Goal: Task Accomplishment & Management: Use online tool/utility

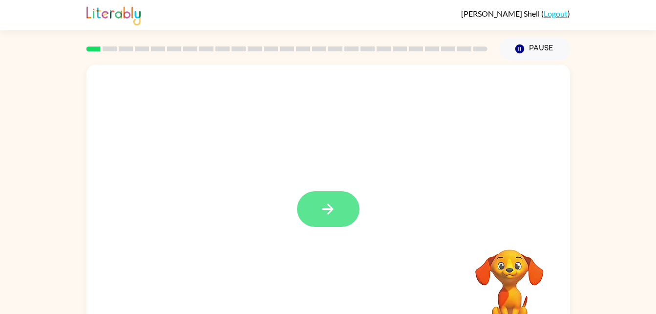
click at [305, 209] on button "button" at bounding box center [328, 209] width 63 height 36
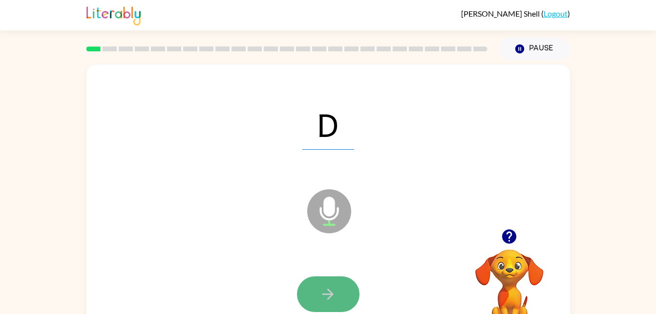
click at [337, 290] on button "button" at bounding box center [328, 294] width 63 height 36
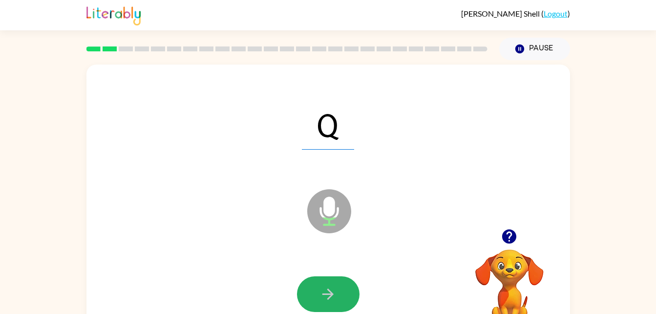
click at [337, 290] on button "button" at bounding box center [328, 294] width 63 height 36
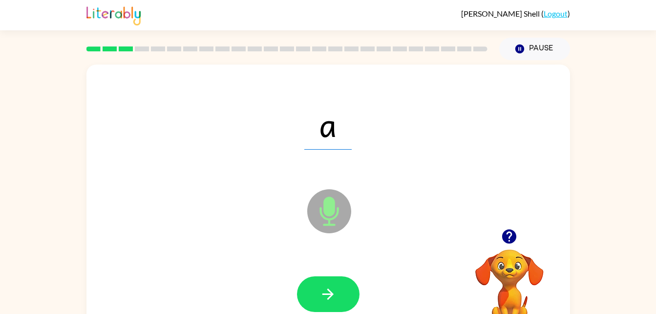
drag, startPoint x: 335, startPoint y: 282, endPoint x: 308, endPoint y: 293, distance: 28.3
click at [308, 293] on button "button" at bounding box center [328, 294] width 63 height 36
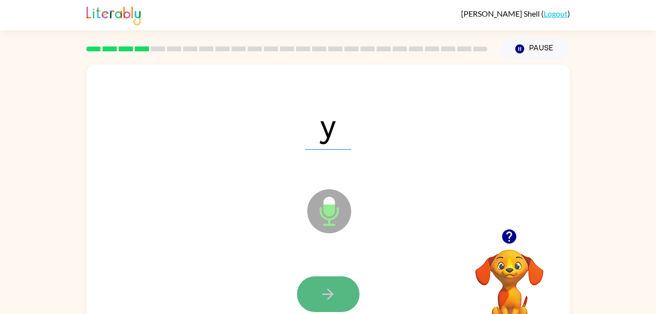
click at [308, 293] on button "button" at bounding box center [328, 294] width 63 height 36
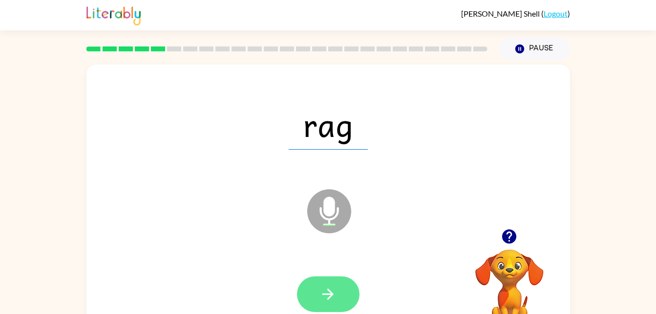
click at [338, 277] on button "button" at bounding box center [328, 294] width 63 height 36
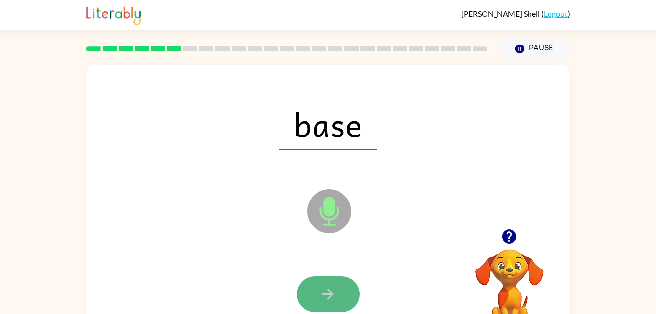
click at [337, 287] on button "button" at bounding box center [328, 294] width 63 height 36
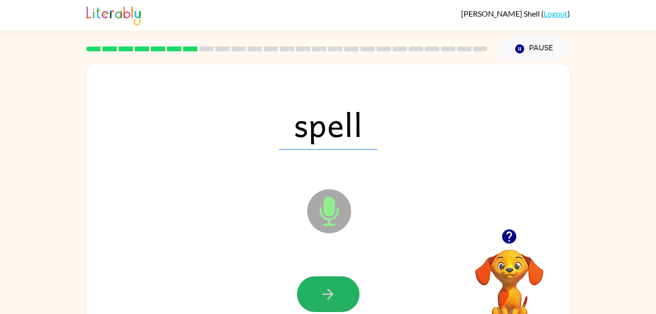
click at [337, 287] on button "button" at bounding box center [328, 294] width 63 height 36
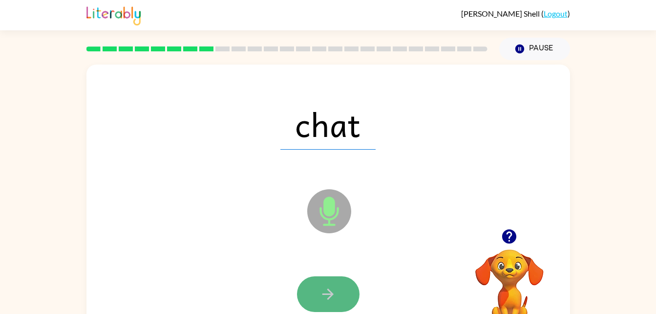
click at [336, 287] on icon "button" at bounding box center [328, 293] width 17 height 17
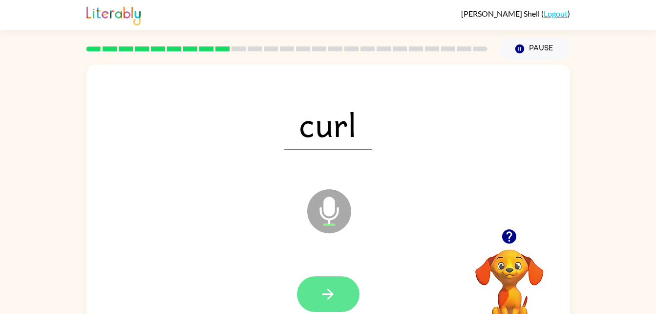
drag, startPoint x: 336, startPoint y: 287, endPoint x: 302, endPoint y: 298, distance: 35.1
click at [302, 298] on button "button" at bounding box center [328, 294] width 63 height 36
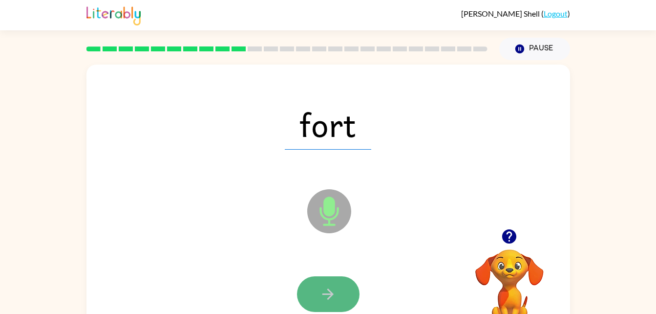
click at [324, 283] on button "button" at bounding box center [328, 294] width 63 height 36
click at [326, 282] on button "button" at bounding box center [328, 294] width 63 height 36
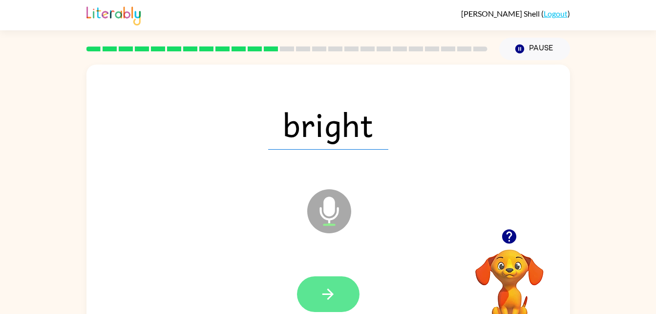
click at [326, 284] on button "button" at bounding box center [328, 294] width 63 height 36
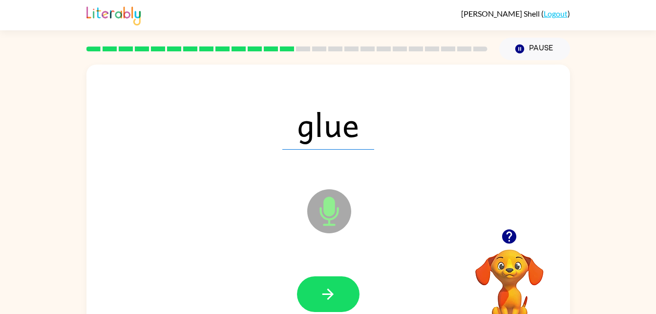
click at [326, 284] on button "button" at bounding box center [328, 294] width 63 height 36
drag, startPoint x: 324, startPoint y: 285, endPoint x: 273, endPoint y: 237, distance: 70.9
click at [273, 237] on div "haul Microphone The Microphone is here when it is your turn to talk" at bounding box center [328, 204] width 484 height 279
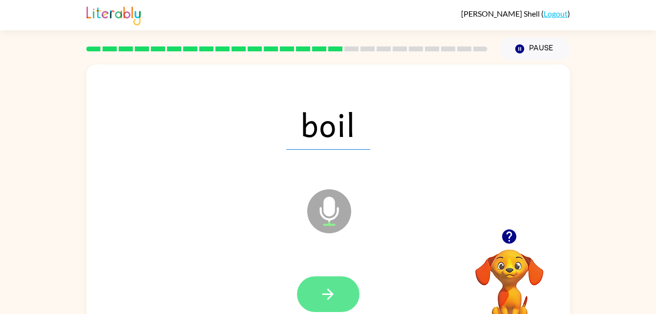
click at [322, 294] on icon "button" at bounding box center [328, 293] width 17 height 17
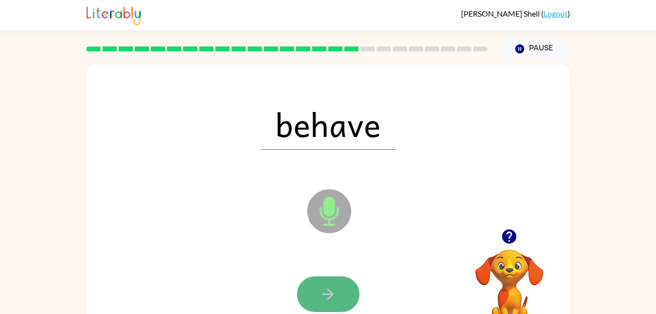
click at [322, 294] on icon "button" at bounding box center [328, 293] width 17 height 17
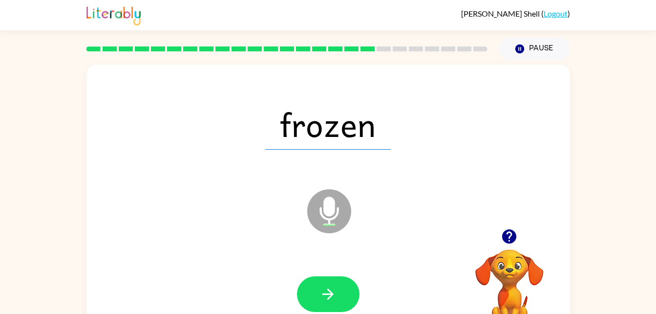
click at [322, 294] on icon "button" at bounding box center [328, 293] width 17 height 17
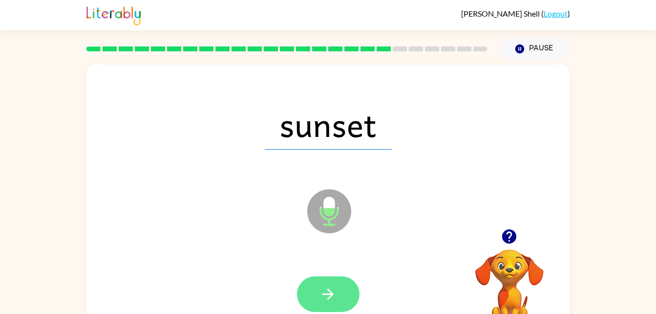
click at [320, 300] on icon "button" at bounding box center [328, 293] width 17 height 17
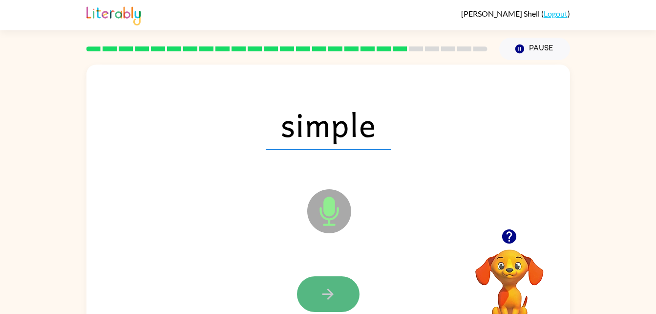
click at [319, 301] on button "button" at bounding box center [328, 294] width 63 height 36
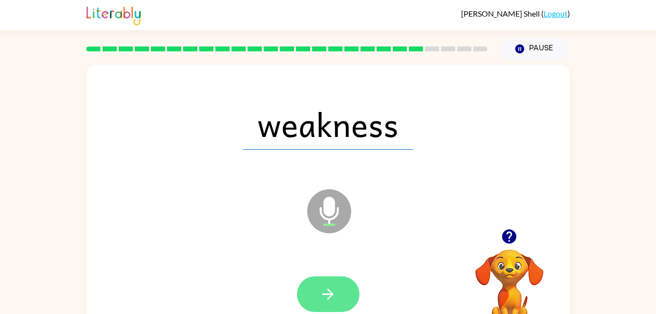
click at [319, 302] on button "button" at bounding box center [328, 294] width 63 height 36
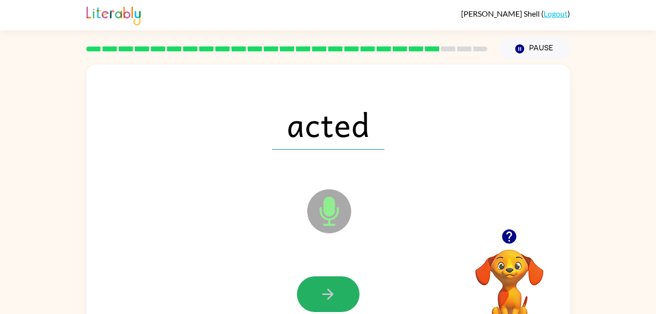
click at [319, 302] on button "button" at bounding box center [328, 294] width 63 height 36
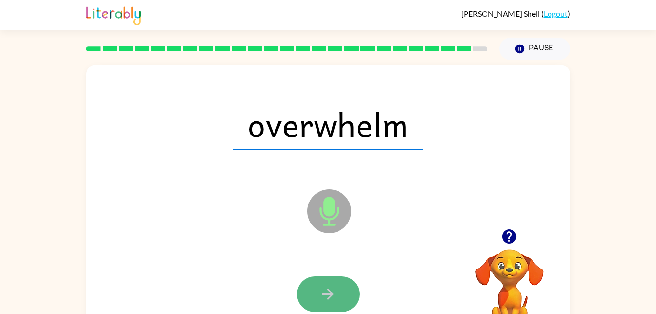
click at [319, 302] on button "button" at bounding box center [328, 294] width 63 height 36
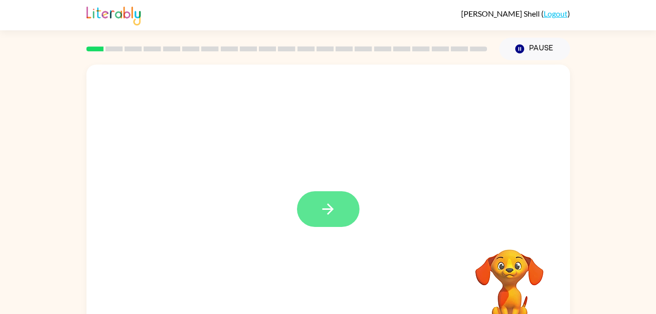
click at [330, 194] on button "button" at bounding box center [328, 209] width 63 height 36
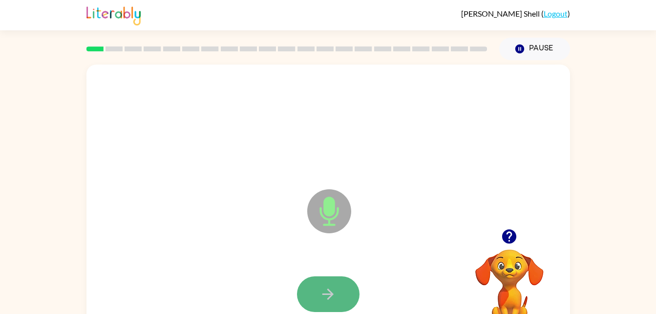
click at [313, 300] on button "button" at bounding box center [328, 294] width 63 height 36
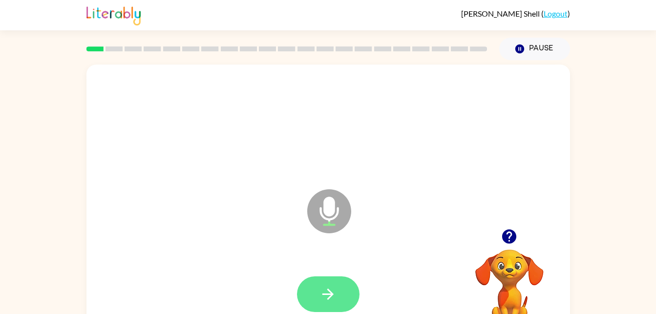
click at [317, 294] on button "button" at bounding box center [328, 294] width 63 height 36
click at [326, 306] on button "button" at bounding box center [328, 294] width 63 height 36
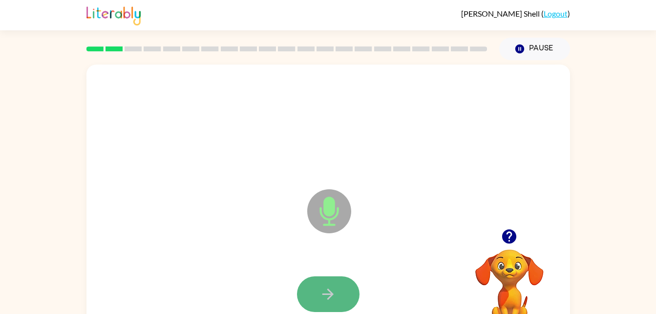
click at [313, 284] on button "button" at bounding box center [328, 294] width 63 height 36
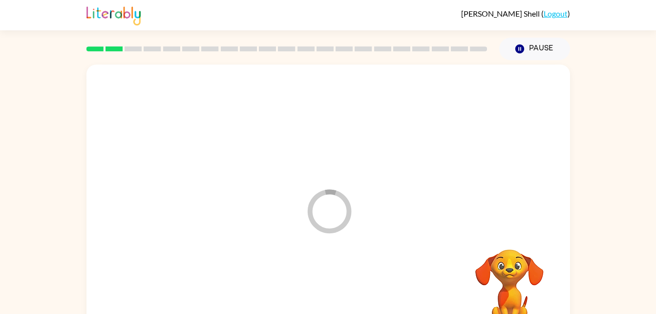
click at [313, 284] on div at bounding box center [328, 294] width 464 height 80
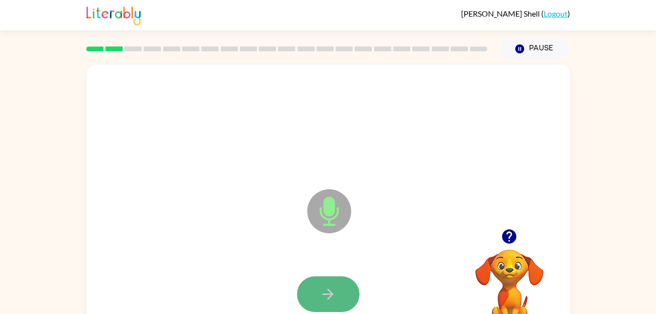
click at [315, 287] on button "button" at bounding box center [328, 294] width 63 height 36
click at [324, 280] on button "button" at bounding box center [328, 294] width 63 height 36
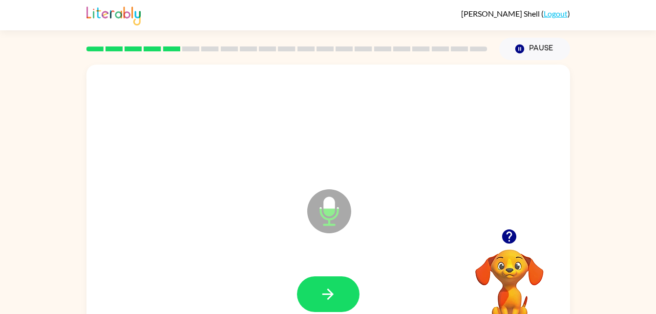
click at [324, 280] on button "button" at bounding box center [328, 294] width 63 height 36
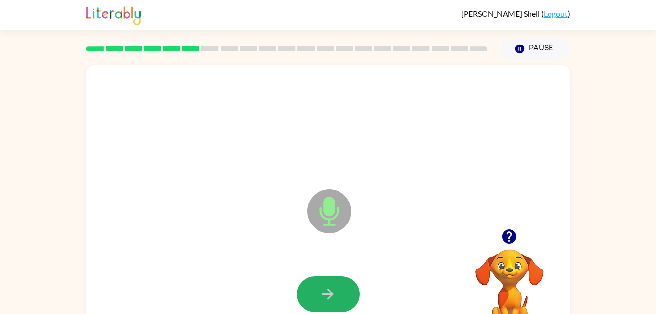
click at [324, 280] on button "button" at bounding box center [328, 294] width 63 height 36
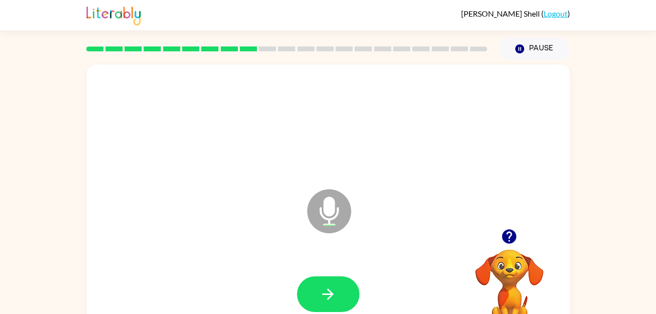
drag, startPoint x: 324, startPoint y: 280, endPoint x: 319, endPoint y: 296, distance: 16.2
click at [319, 296] on button "button" at bounding box center [328, 294] width 63 height 36
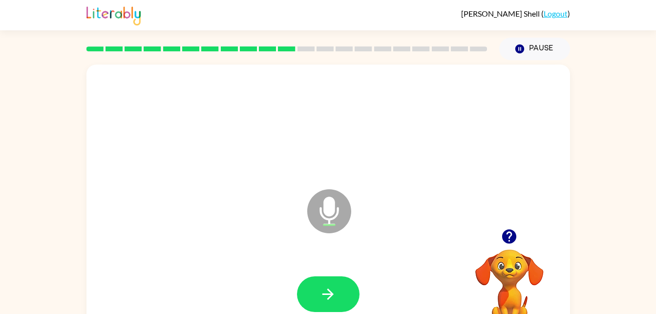
click at [319, 296] on button "button" at bounding box center [328, 294] width 63 height 36
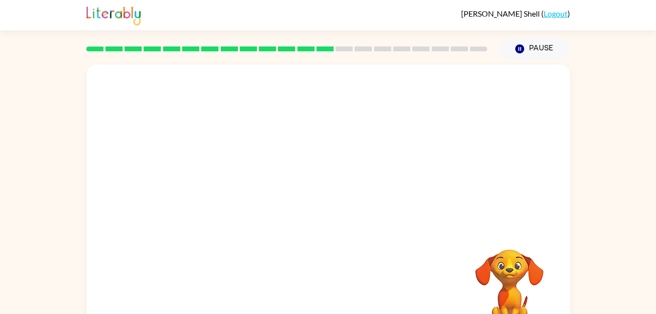
scroll to position [30, 0]
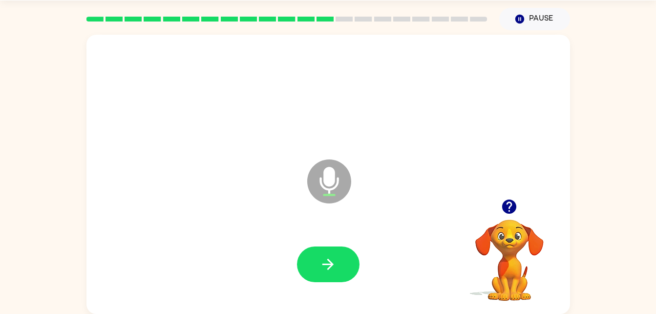
click at [319, 296] on div at bounding box center [328, 264] width 464 height 80
click at [299, 256] on button "button" at bounding box center [328, 264] width 63 height 36
click at [335, 257] on icon "button" at bounding box center [328, 264] width 17 height 17
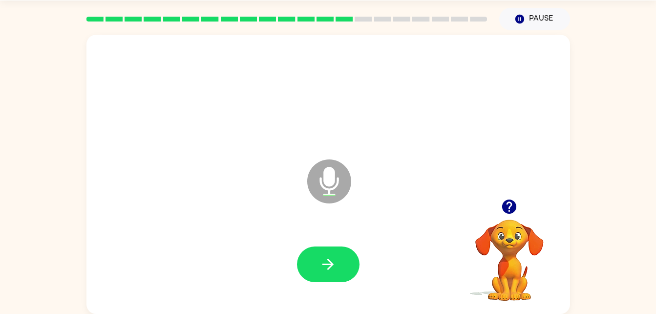
click at [335, 257] on icon "button" at bounding box center [328, 264] width 17 height 17
click at [339, 263] on button "button" at bounding box center [328, 264] width 63 height 36
drag, startPoint x: 339, startPoint y: 263, endPoint x: 322, endPoint y: 267, distance: 17.7
click at [322, 267] on icon "button" at bounding box center [328, 264] width 17 height 17
click at [320, 269] on icon "button" at bounding box center [328, 264] width 17 height 17
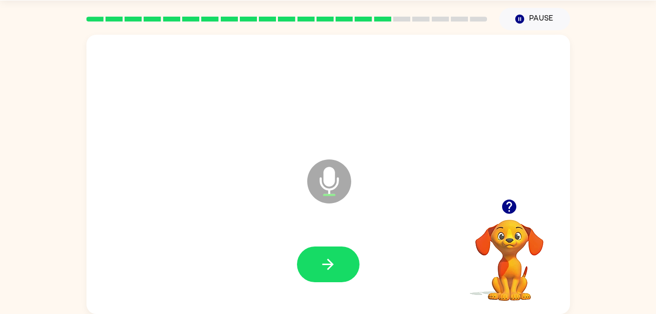
click at [320, 269] on icon "button" at bounding box center [328, 264] width 17 height 17
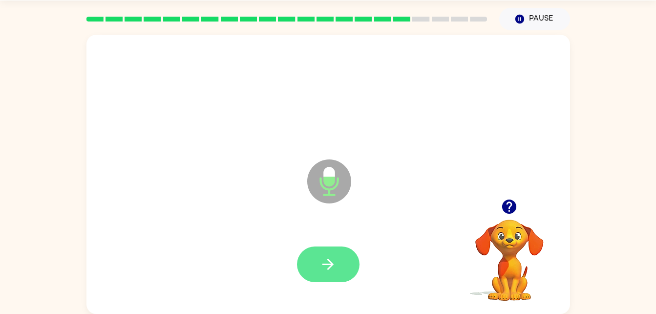
click at [319, 273] on button "button" at bounding box center [328, 264] width 63 height 36
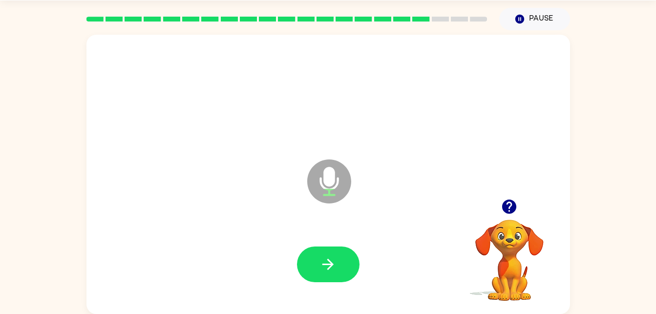
click at [319, 273] on button "button" at bounding box center [328, 264] width 63 height 36
click at [531, 14] on button "Pause Pause" at bounding box center [534, 19] width 71 height 22
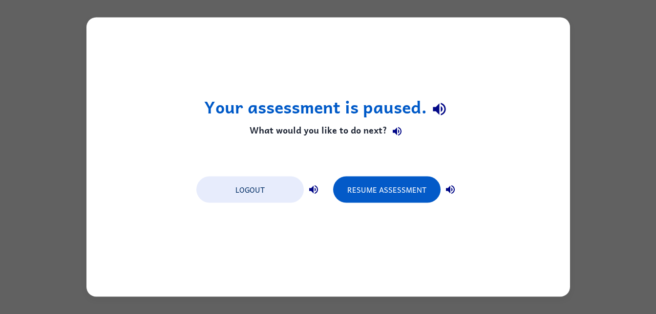
scroll to position [0, 0]
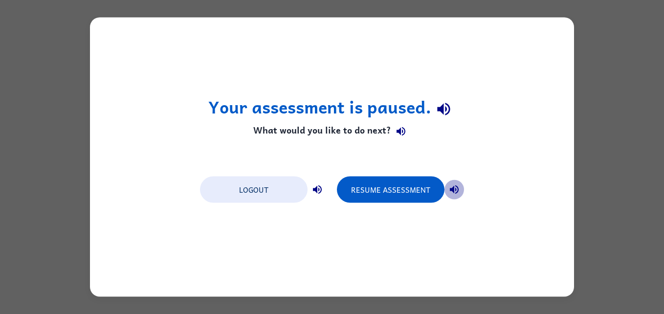
click at [451, 184] on icon "button" at bounding box center [454, 190] width 12 height 12
click at [440, 113] on icon "button" at bounding box center [443, 108] width 17 height 17
click at [398, 134] on icon "button" at bounding box center [401, 131] width 12 height 12
click at [440, 104] on icon "button" at bounding box center [443, 108] width 17 height 17
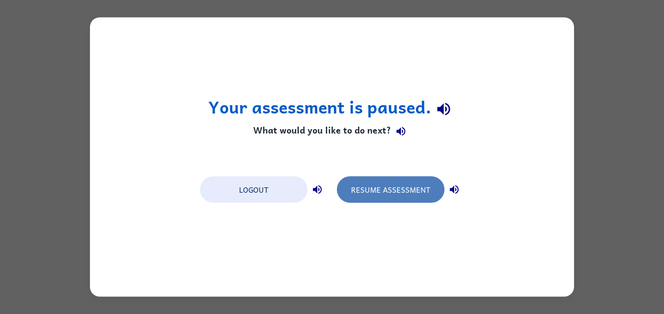
click at [410, 187] on button "Resume Assessment" at bounding box center [391, 189] width 108 height 26
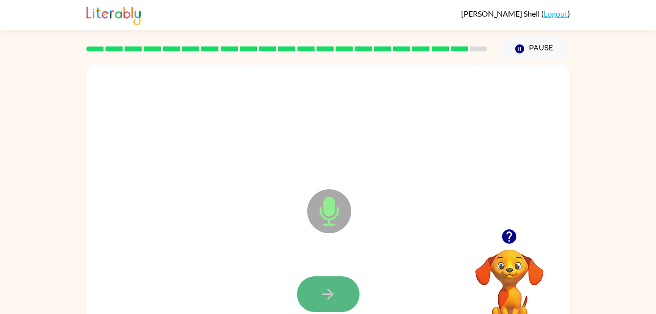
click at [322, 286] on icon "button" at bounding box center [328, 293] width 17 height 17
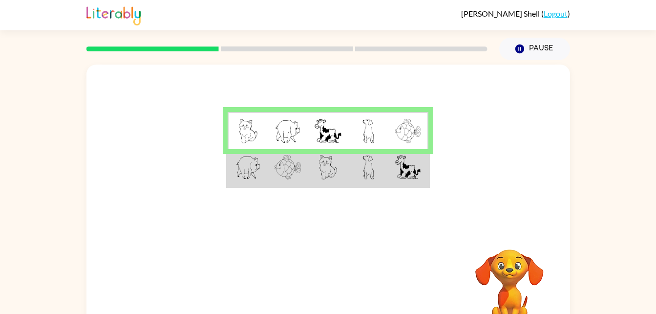
click at [304, 163] on td at bounding box center [288, 168] width 40 height 38
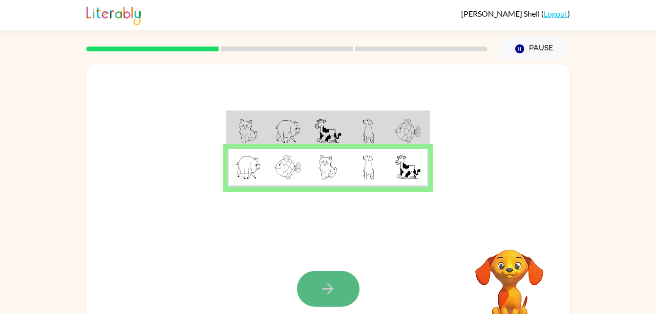
click at [334, 280] on button "button" at bounding box center [328, 289] width 63 height 36
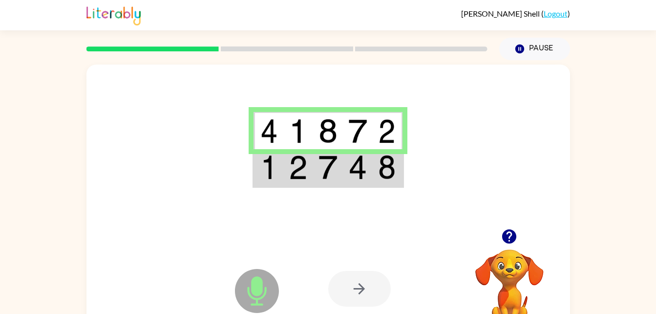
click at [358, 186] on td at bounding box center [358, 168] width 30 height 38
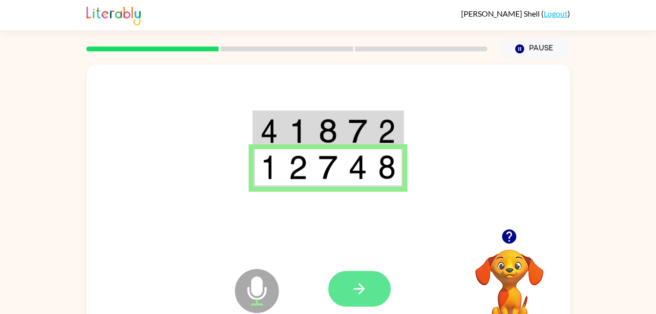
click at [357, 296] on icon "button" at bounding box center [359, 288] width 17 height 17
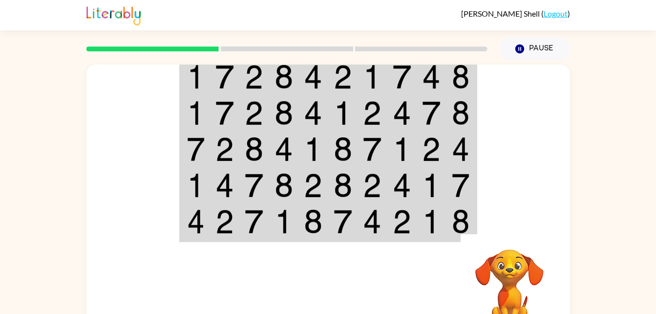
click at [373, 207] on td at bounding box center [373, 222] width 30 height 38
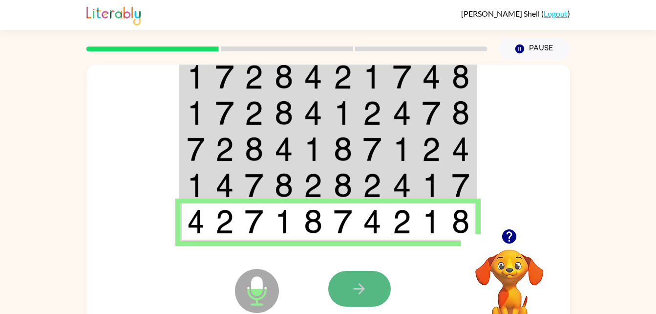
click at [349, 281] on button "button" at bounding box center [359, 289] width 63 height 36
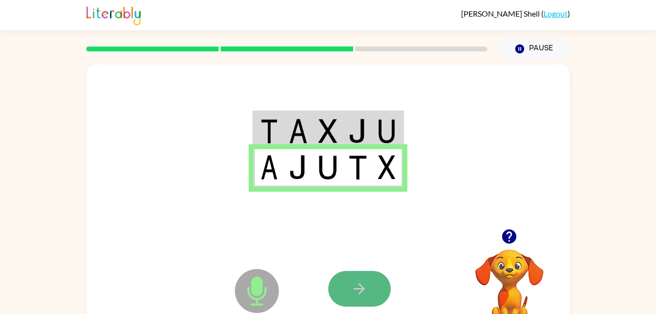
click at [345, 286] on button "button" at bounding box center [359, 289] width 63 height 36
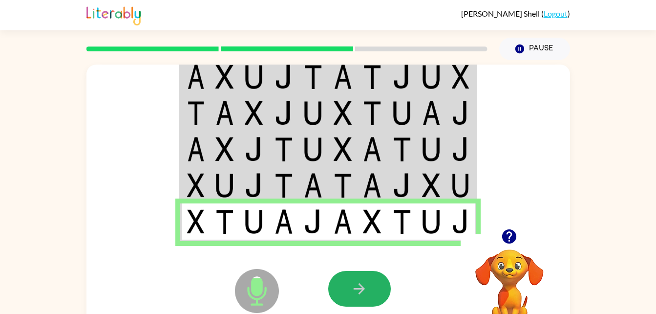
click at [342, 292] on button "button" at bounding box center [359, 289] width 63 height 36
